Goal: Transaction & Acquisition: Purchase product/service

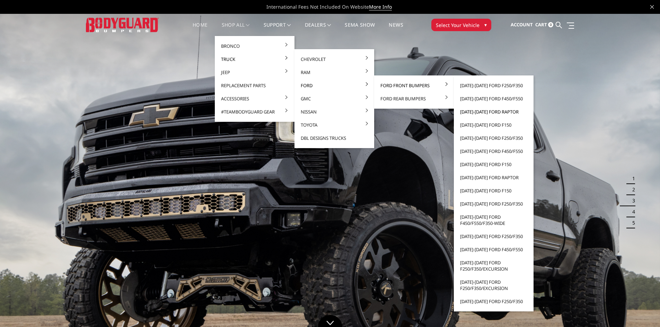
click at [487, 112] on link "[DATE]-[DATE] Ford Raptor" at bounding box center [493, 111] width 74 height 13
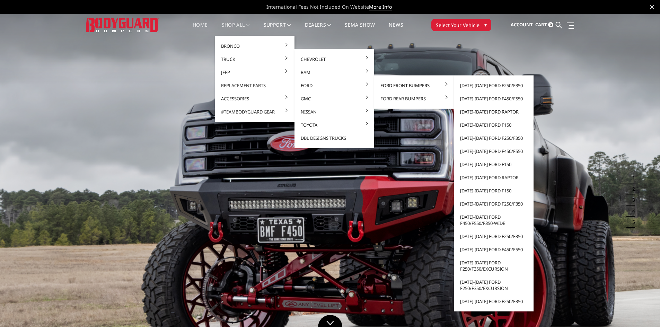
click at [501, 110] on link "[DATE]-[DATE] Ford Raptor" at bounding box center [493, 111] width 74 height 13
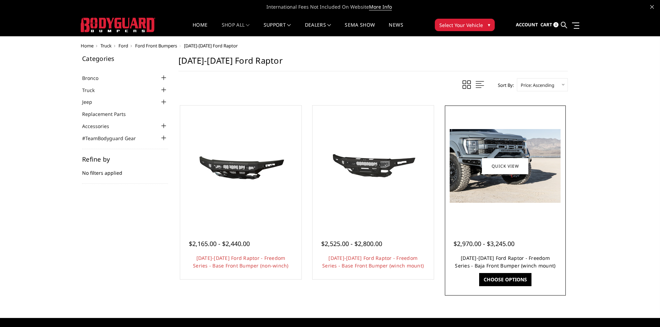
click at [508, 259] on link "2021-2025 Ford Raptor - Freedom Series - Baja Front Bumper (winch mount)" at bounding box center [505, 262] width 100 height 14
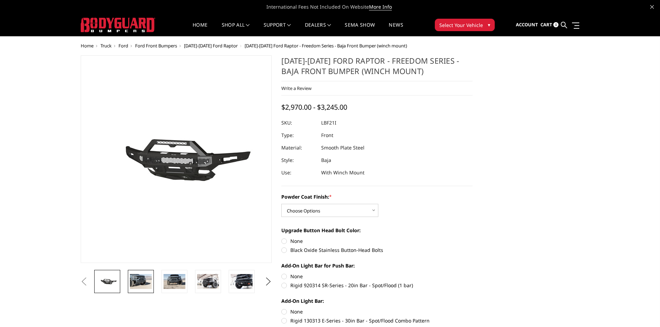
click at [135, 281] on img at bounding box center [141, 281] width 22 height 15
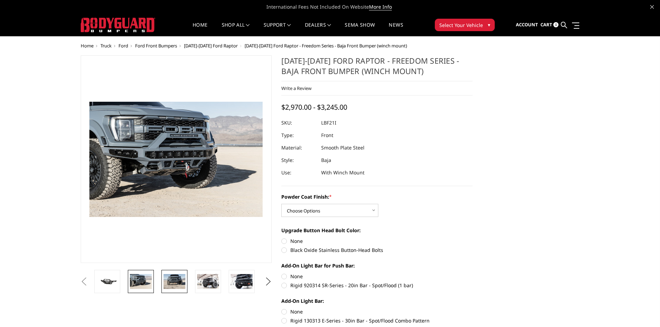
click at [171, 281] on img at bounding box center [174, 281] width 22 height 15
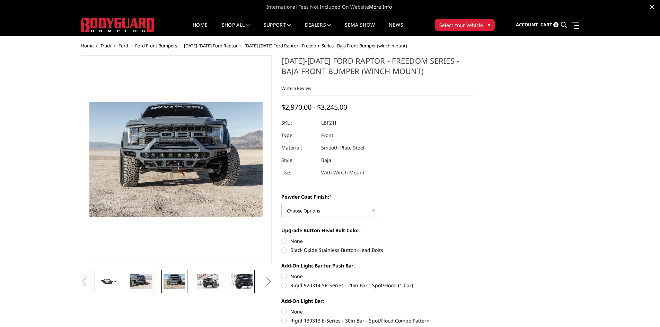
click at [245, 285] on img at bounding box center [242, 281] width 22 height 15
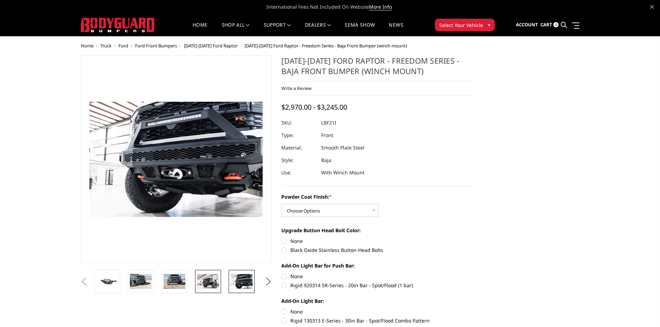
click at [212, 285] on img at bounding box center [208, 281] width 22 height 15
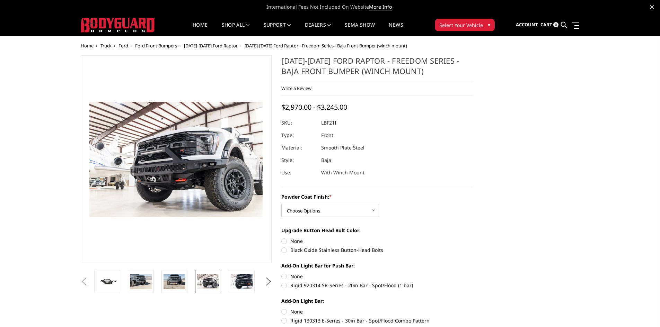
click at [190, 285] on li at bounding box center [177, 281] width 34 height 23
click at [267, 281] on button "Next" at bounding box center [268, 282] width 10 height 10
click at [240, 286] on img at bounding box center [241, 281] width 22 height 15
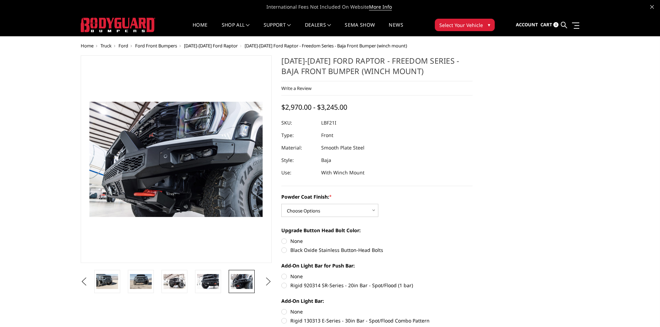
click at [267, 280] on button "Next" at bounding box center [268, 282] width 10 height 10
click at [233, 281] on img at bounding box center [242, 281] width 22 height 15
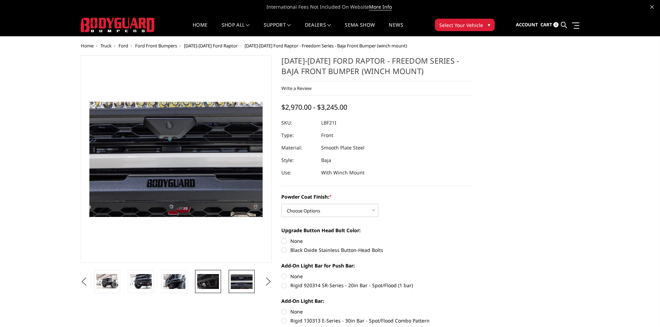
click at [207, 281] on img at bounding box center [208, 281] width 22 height 15
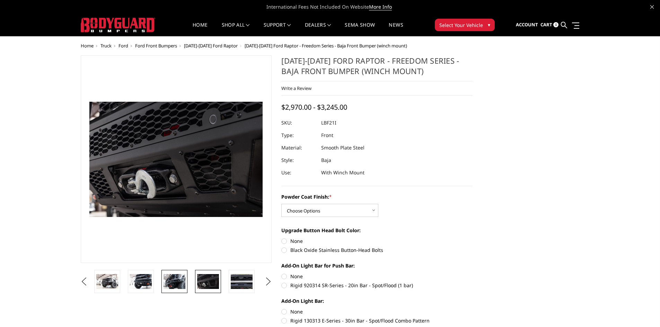
click at [181, 282] on img at bounding box center [174, 281] width 22 height 15
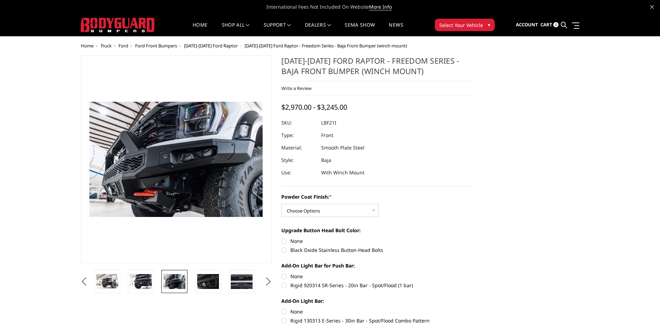
click at [175, 281] on img at bounding box center [174, 281] width 22 height 15
click at [149, 281] on img at bounding box center [141, 281] width 22 height 15
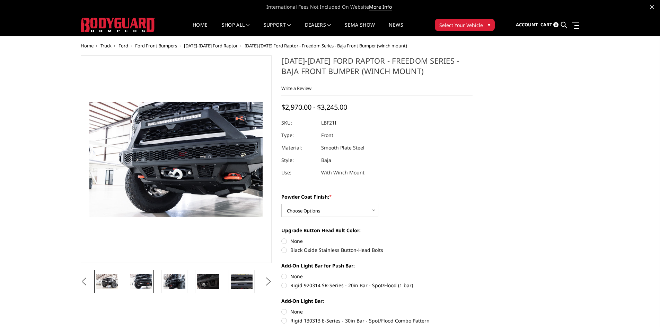
click at [113, 283] on img at bounding box center [107, 281] width 22 height 15
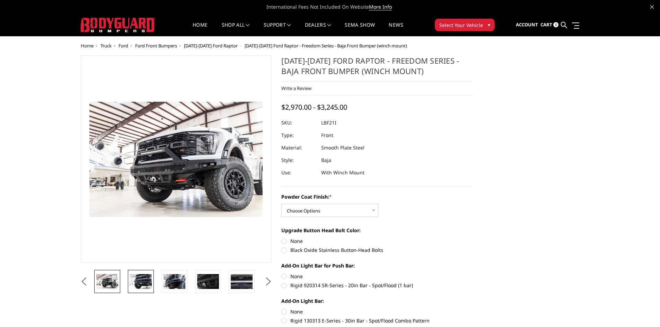
click at [141, 287] on img at bounding box center [141, 281] width 22 height 15
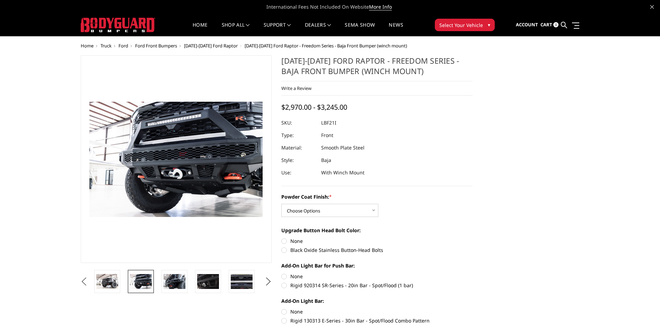
click at [84, 280] on button "Previous" at bounding box center [84, 282] width 10 height 10
click at [144, 281] on img at bounding box center [141, 281] width 22 height 15
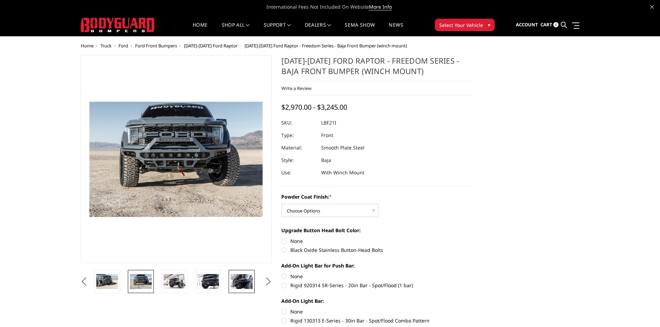
click at [245, 288] on img at bounding box center [242, 281] width 22 height 15
